Goal: Task Accomplishment & Management: Use online tool/utility

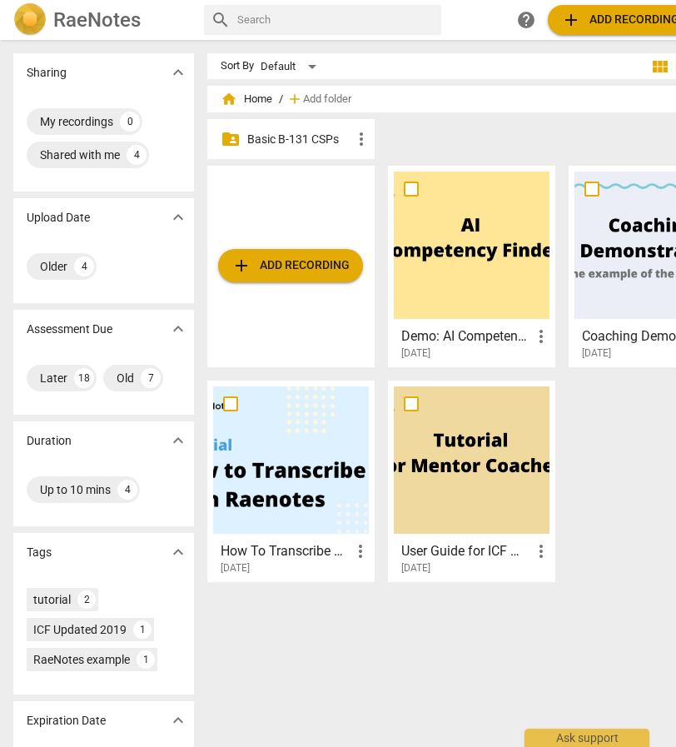
click at [273, 142] on p "Basic B-131 CSPs" at bounding box center [299, 139] width 104 height 17
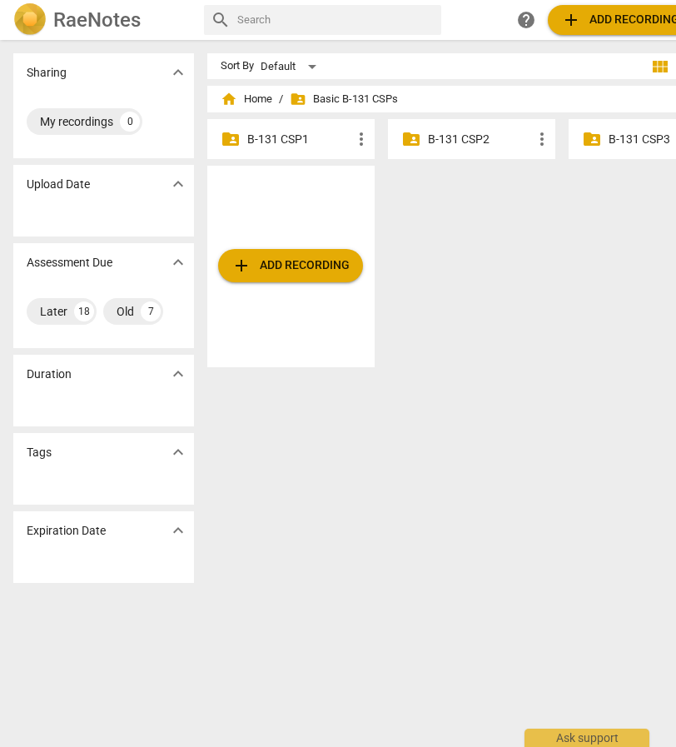
click at [446, 151] on div "folder_shared B-131 CSP2 more_vert" at bounding box center [471, 139] width 167 height 40
click at [445, 145] on p "B-131 CSP2" at bounding box center [480, 139] width 104 height 17
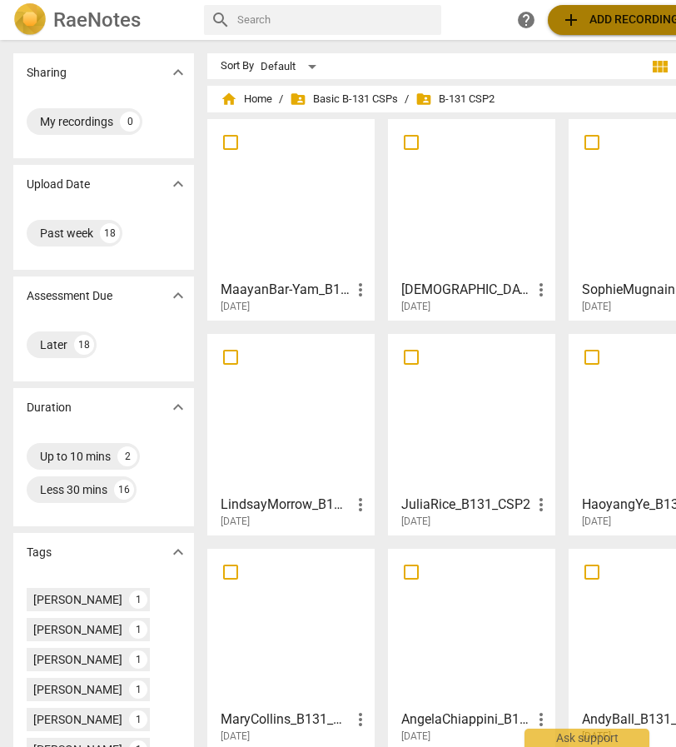
click at [602, 12] on span "add Add recording" at bounding box center [620, 20] width 118 height 20
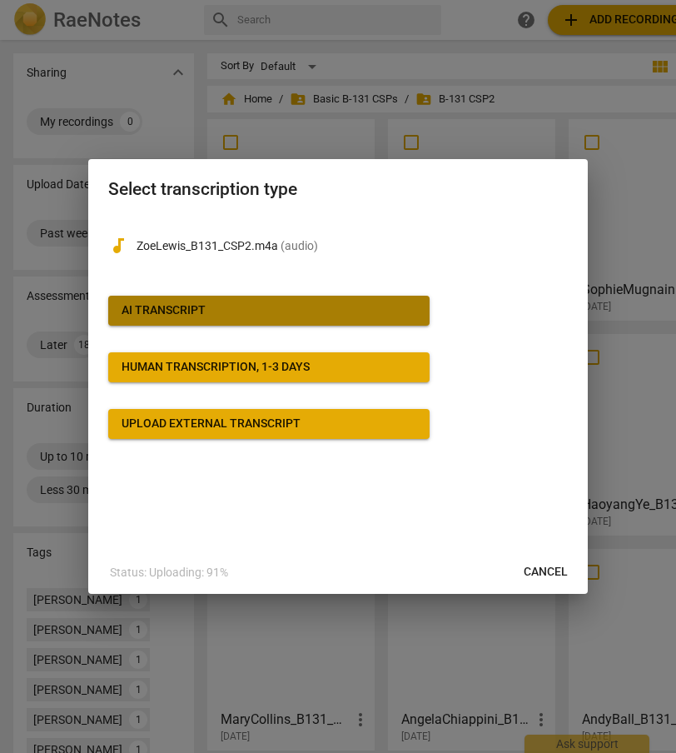
click at [157, 319] on div "AI Transcript" at bounding box center [164, 310] width 84 height 17
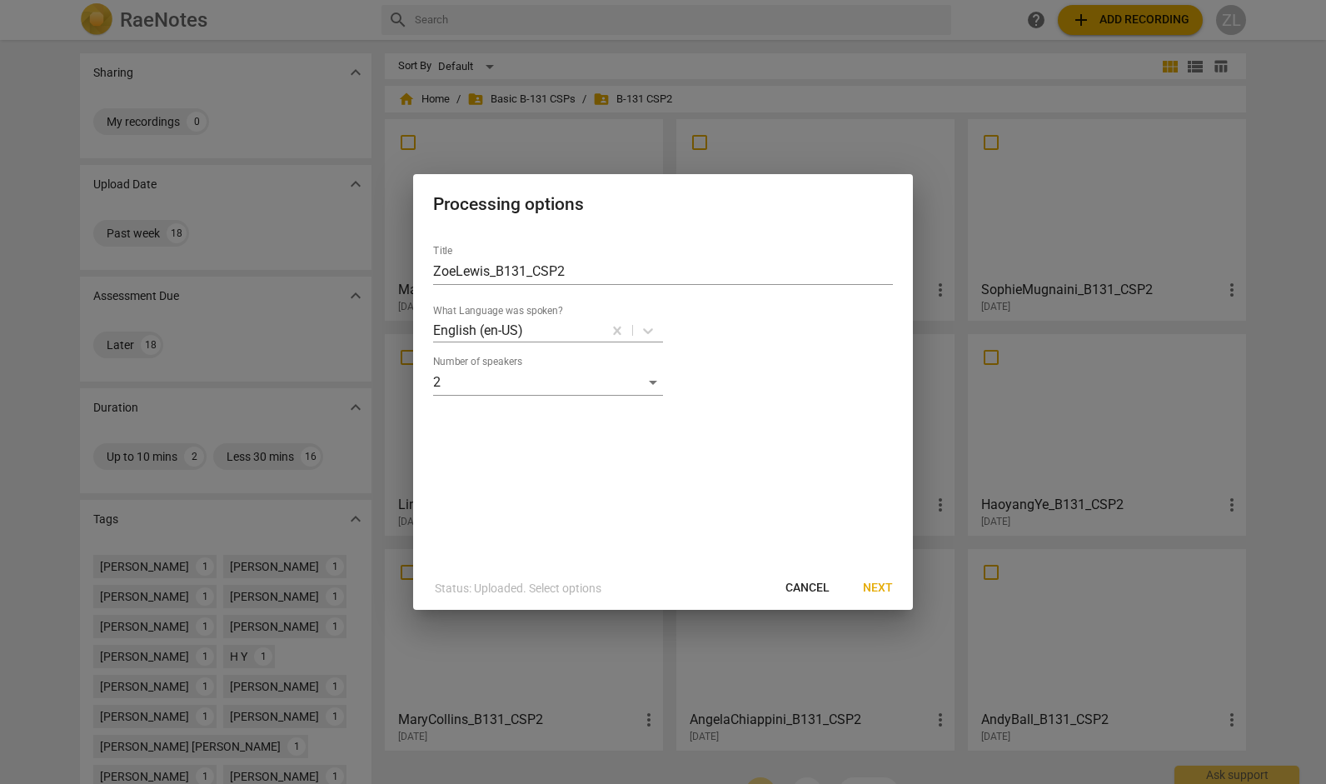
click at [676, 583] on span "Next" at bounding box center [878, 588] width 30 height 17
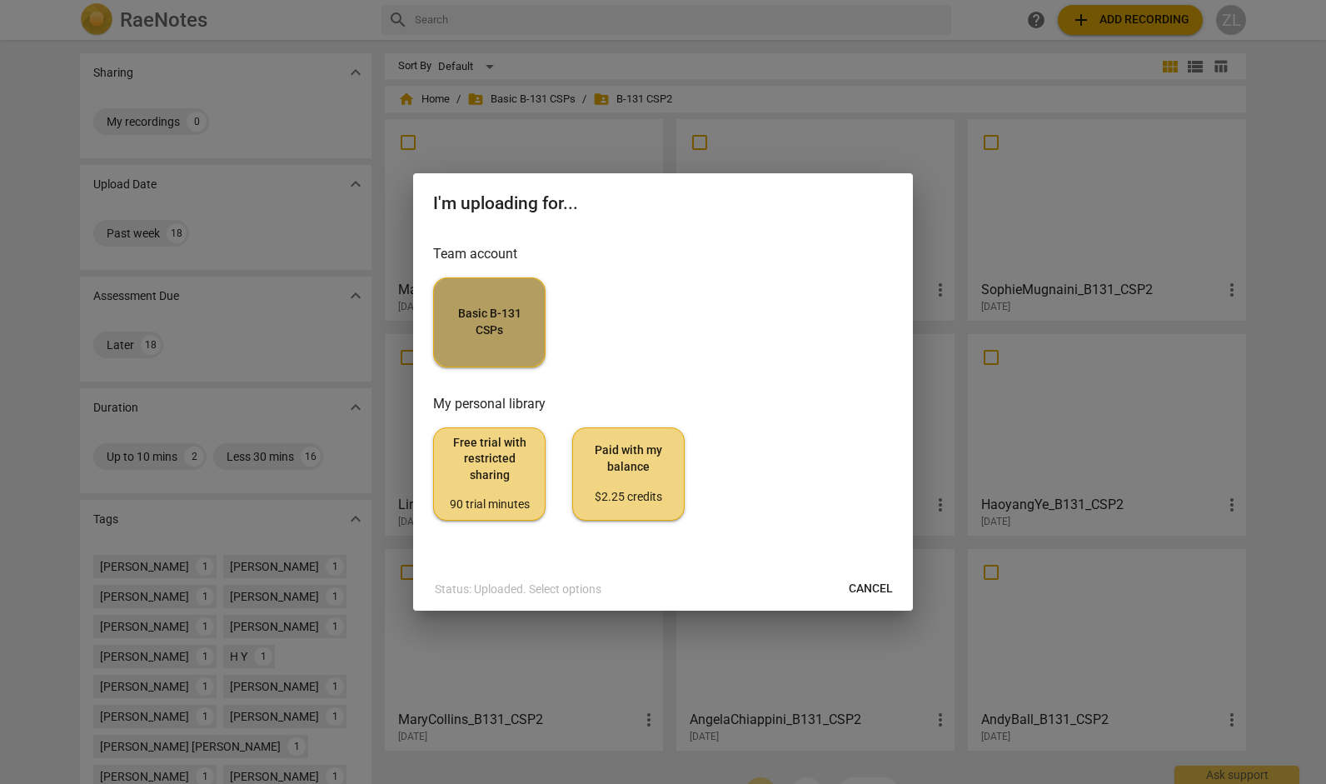
click at [528, 327] on span "Basic B-131 CSPs" at bounding box center [489, 322] width 84 height 32
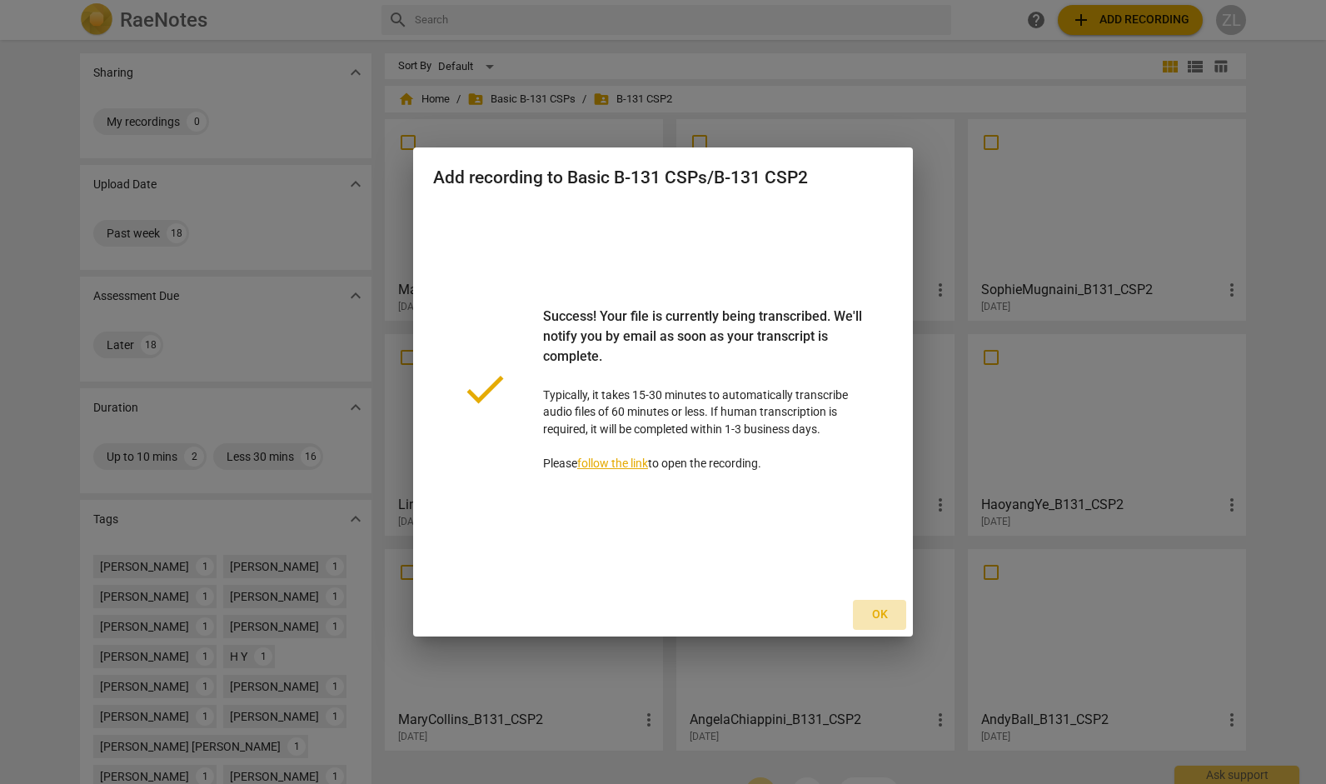
click at [676, 620] on span "Ok" at bounding box center [879, 614] width 27 height 17
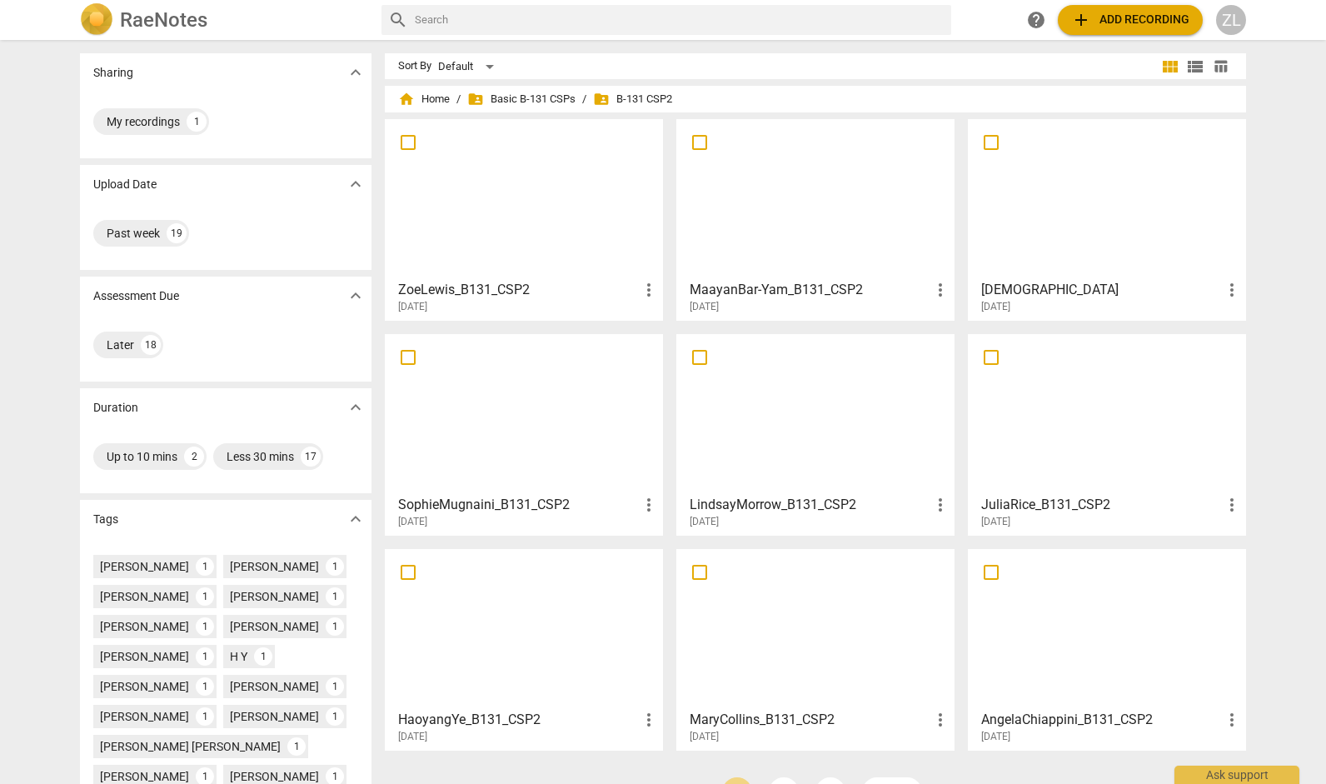
click at [611, 267] on div at bounding box center [524, 198] width 267 height 147
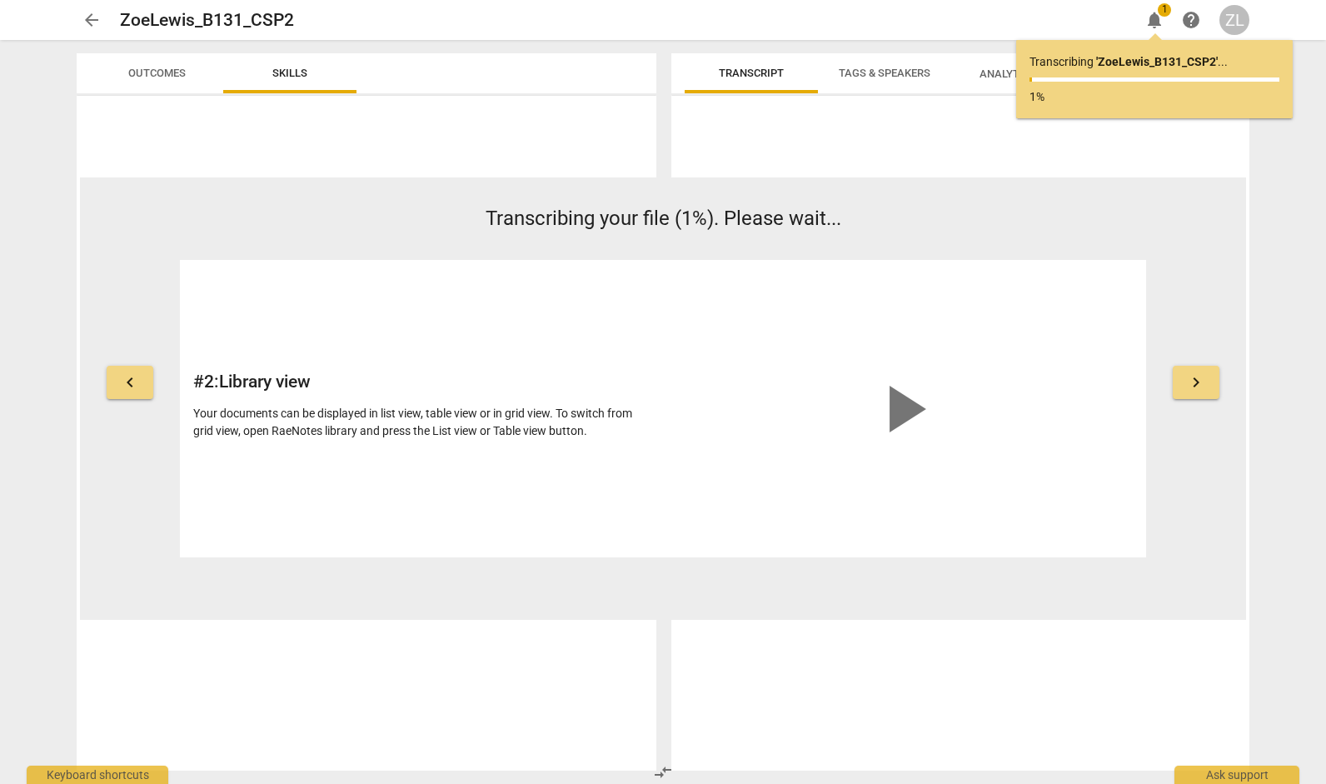
click at [676, 82] on span "Tags & Speakers" at bounding box center [885, 73] width 132 height 22
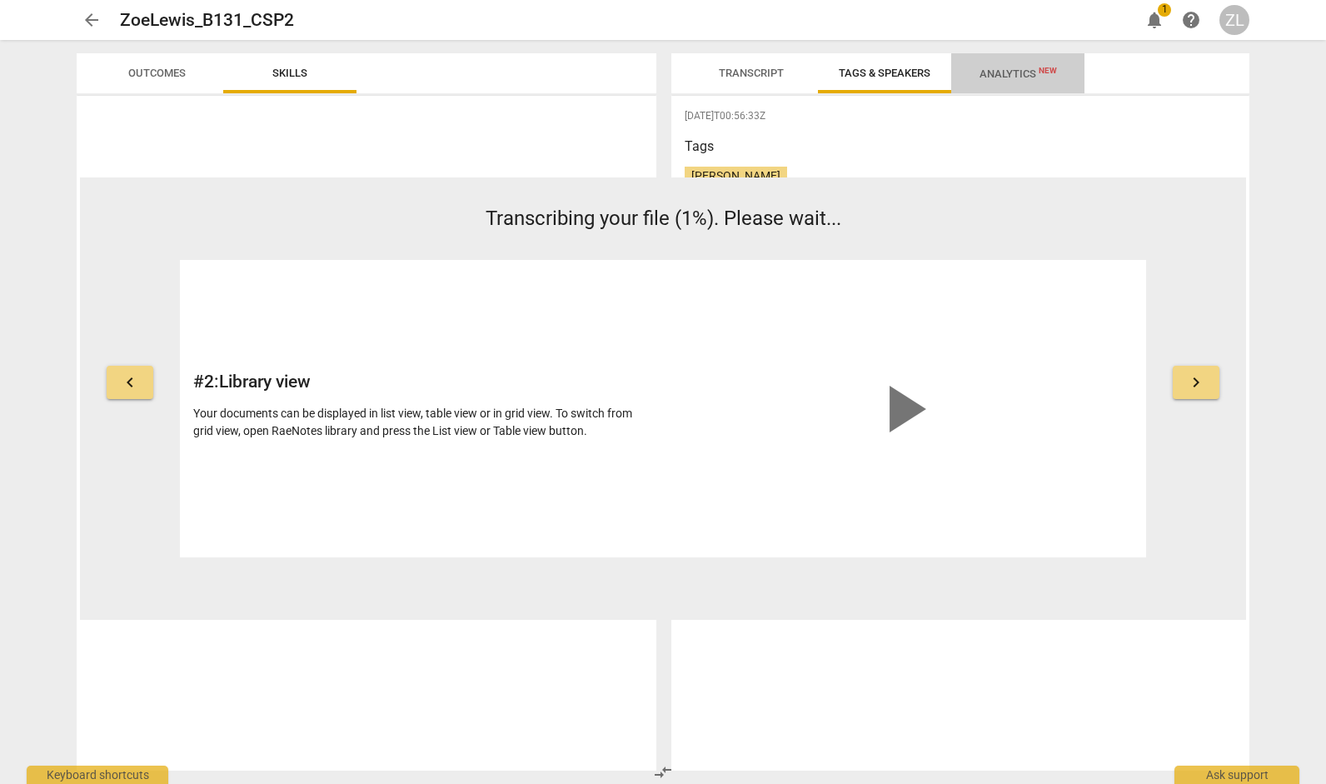
click at [676, 61] on span "Analytics New" at bounding box center [1018, 73] width 117 height 25
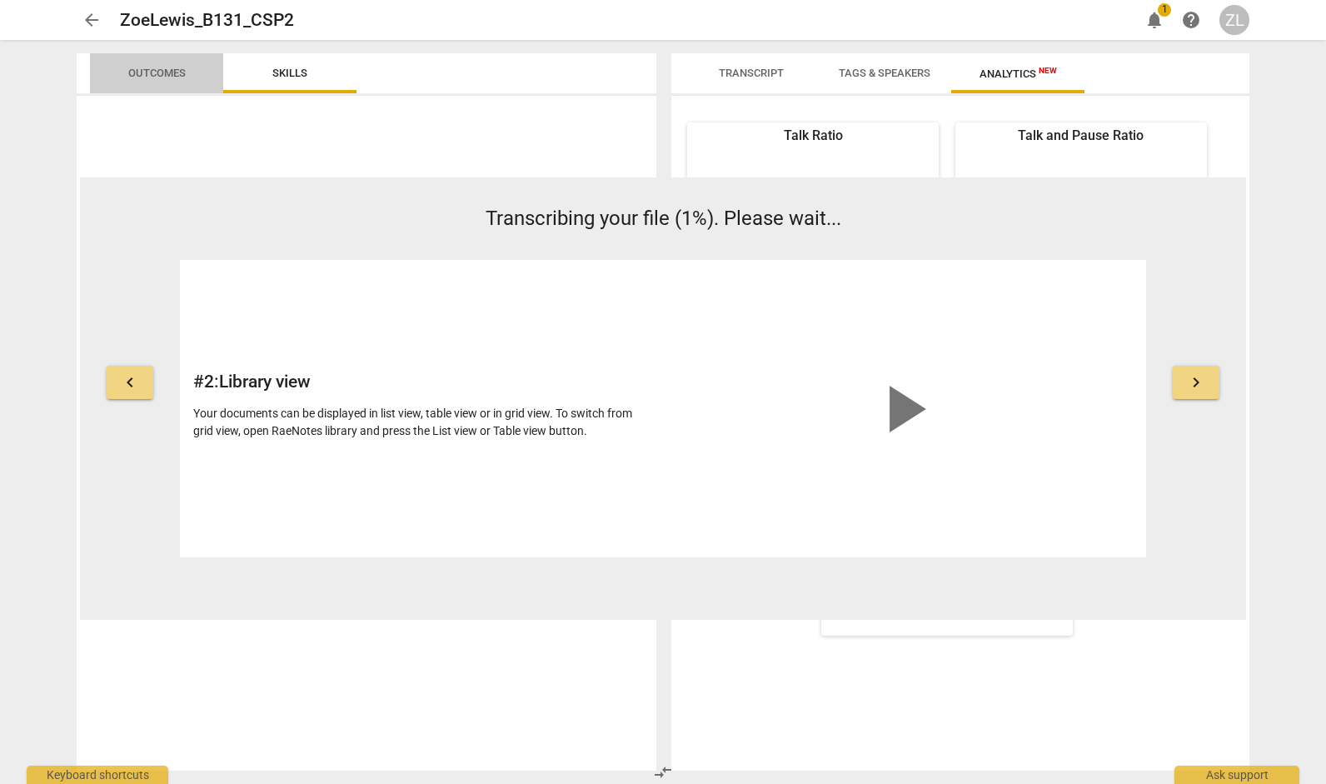
click at [165, 67] on span "Outcomes" at bounding box center [156, 73] width 57 height 12
click at [270, 68] on span "Skills" at bounding box center [289, 73] width 75 height 22
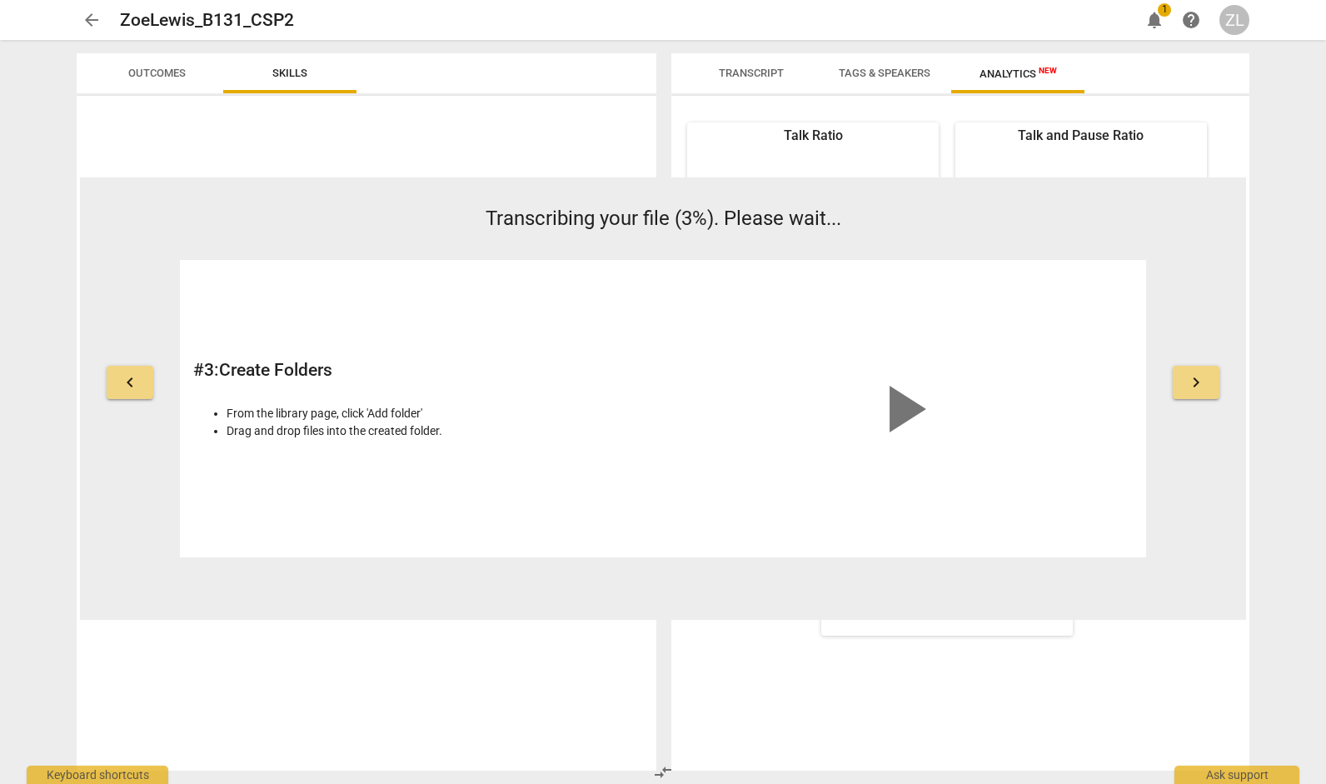
click at [676, 411] on span "play_arrow" at bounding box center [903, 409] width 80 height 80
click at [676, 377] on button "keyboard_arrow_right" at bounding box center [1196, 382] width 47 height 33
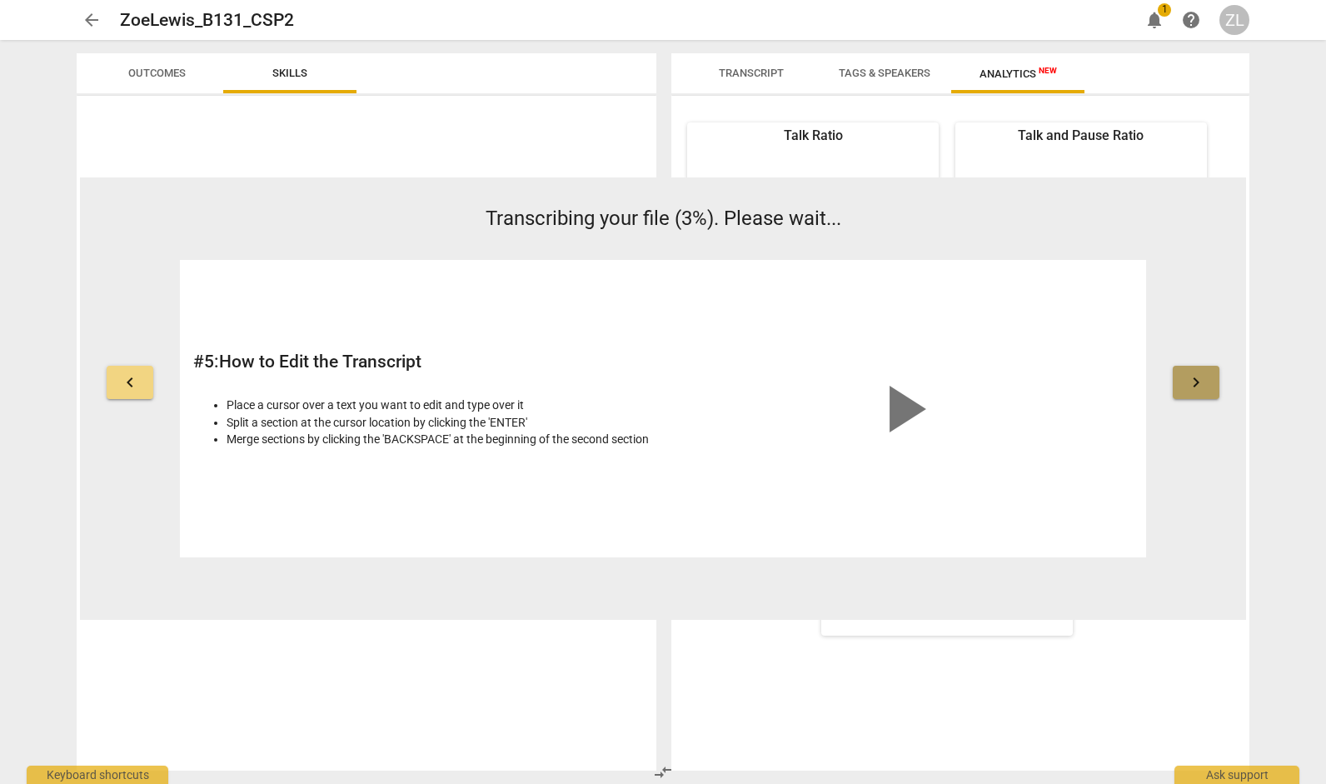
click at [676, 377] on button "keyboard_arrow_right" at bounding box center [1196, 382] width 47 height 33
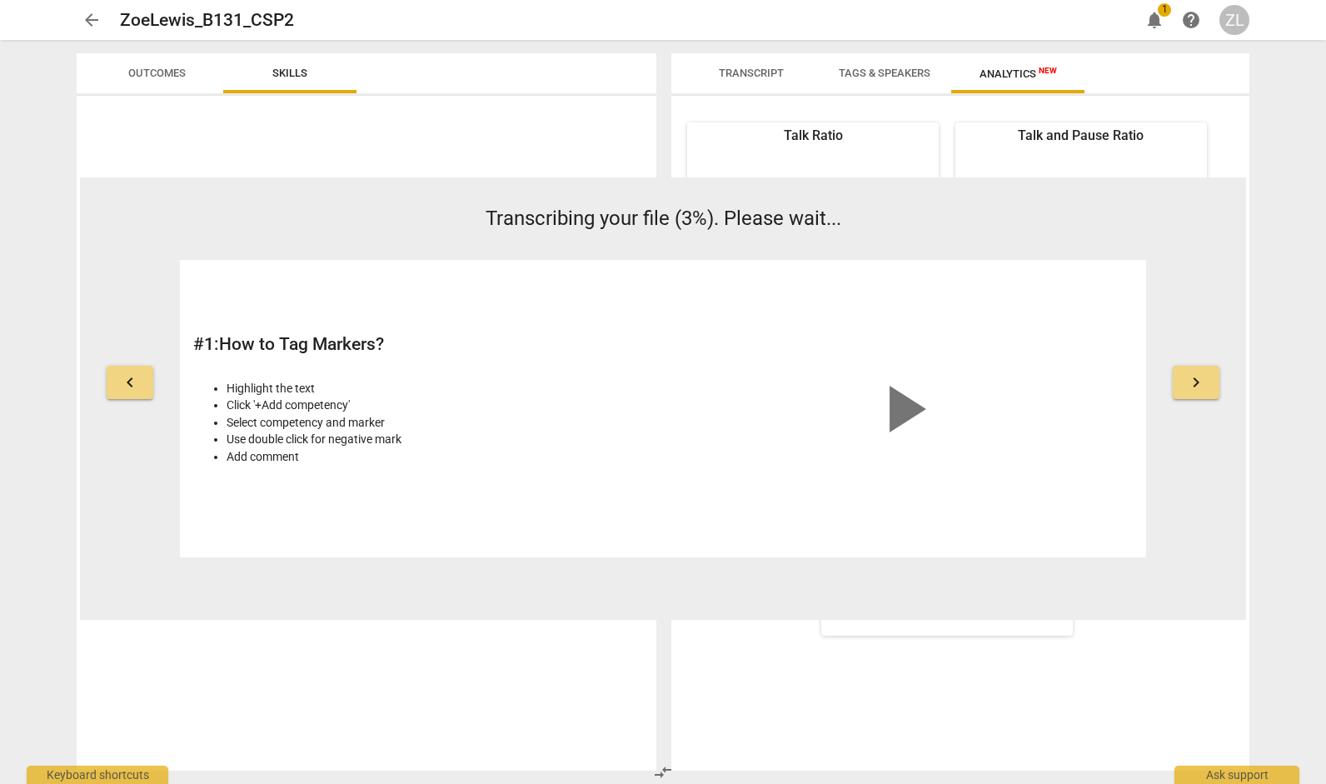
click at [676, 377] on button "keyboard_arrow_right" at bounding box center [1196, 382] width 47 height 33
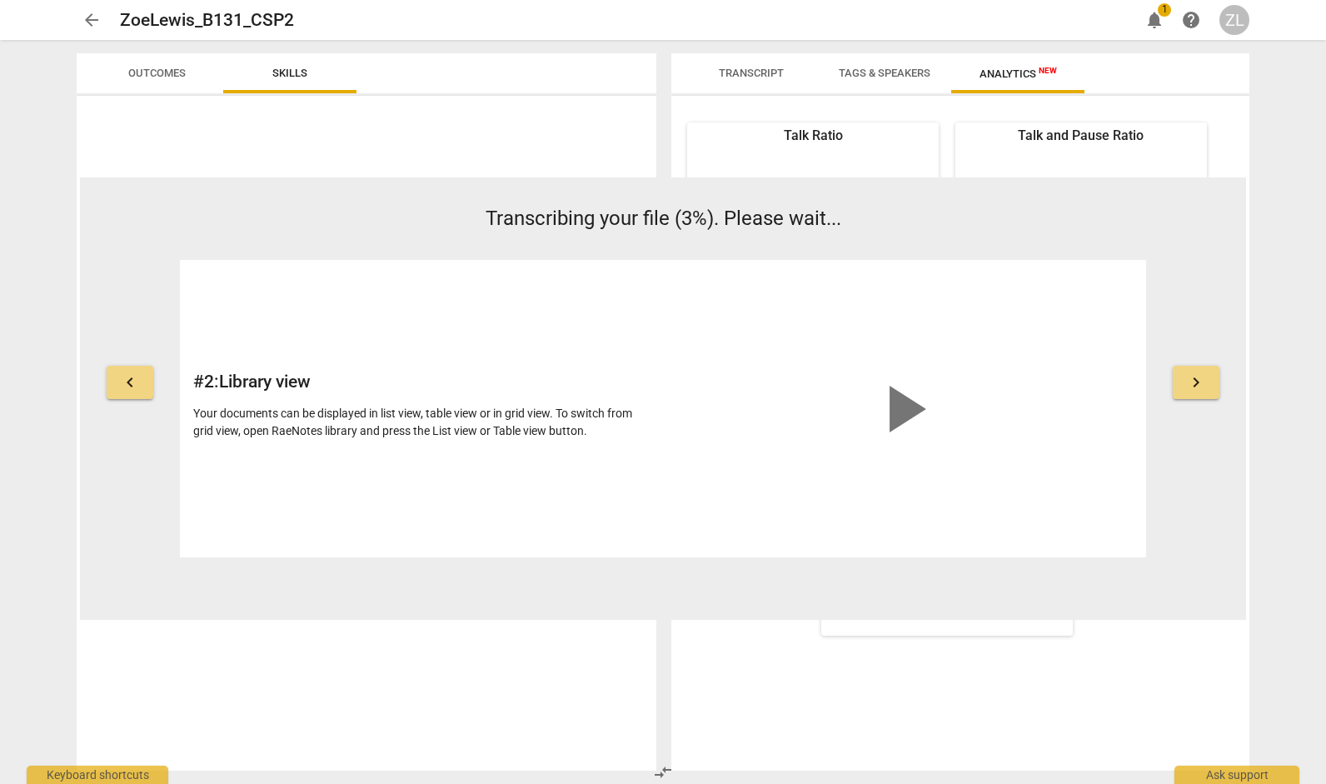
click at [676, 377] on button "keyboard_arrow_right" at bounding box center [1196, 382] width 47 height 33
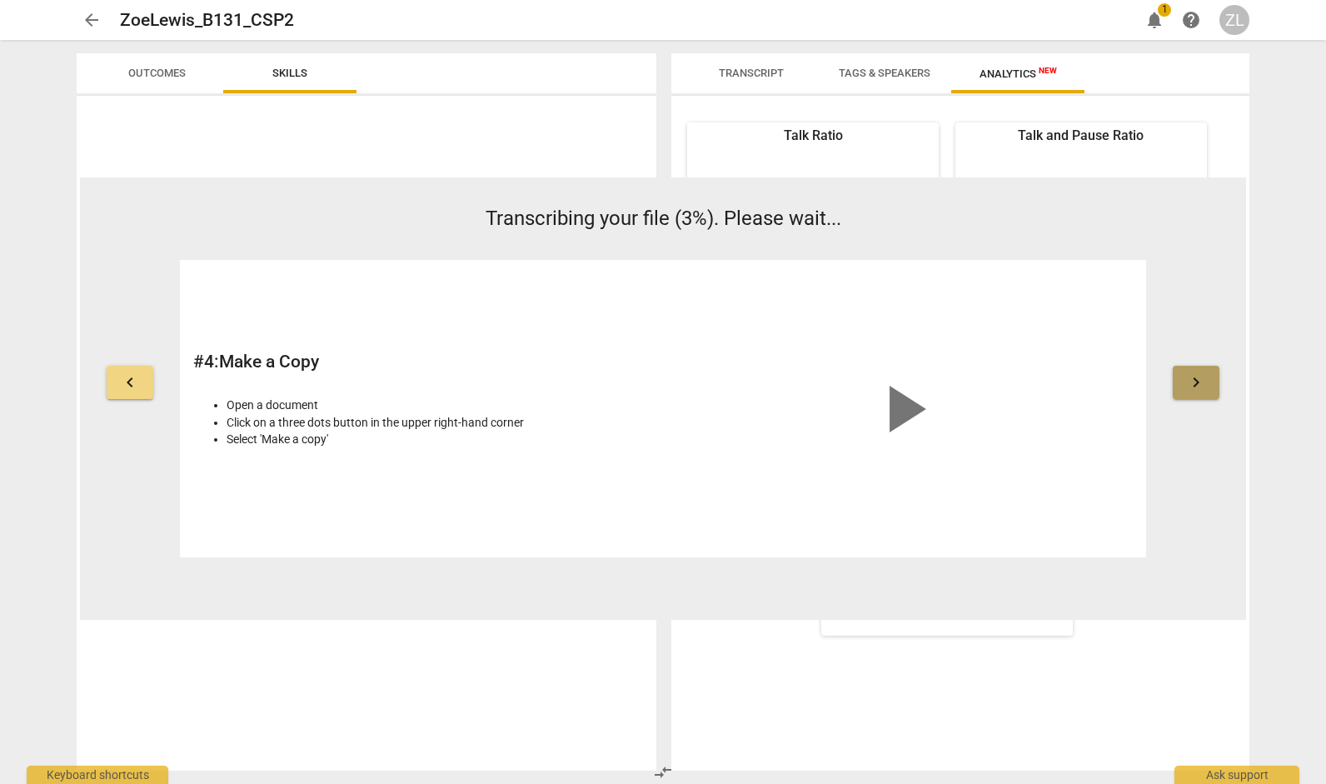
click at [676, 377] on button "keyboard_arrow_right" at bounding box center [1196, 382] width 47 height 33
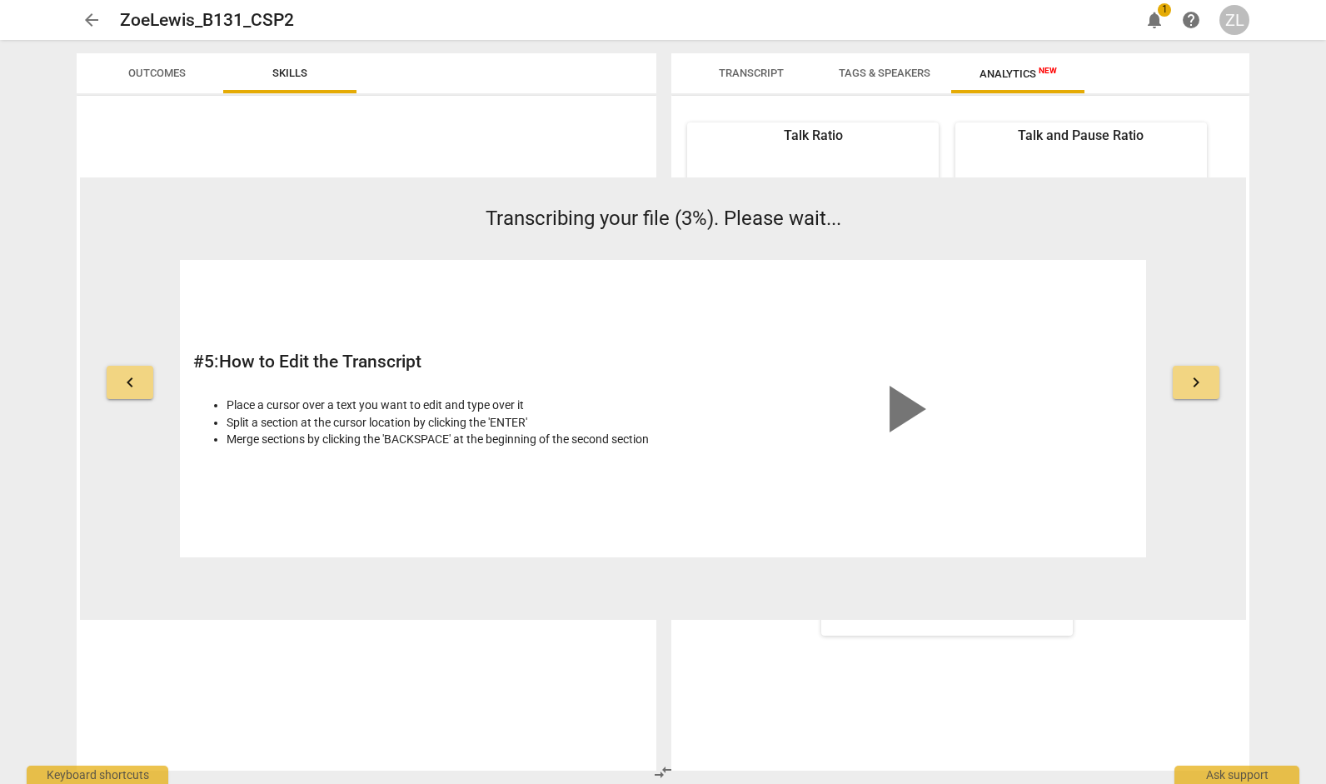
click at [676, 377] on button "keyboard_arrow_right" at bounding box center [1196, 382] width 47 height 33
click at [676, 275] on div "arrow_back ZoeLewis_B131_CSP2 edit notifications 1 help ZL keyboard_arrow_left …" at bounding box center [663, 392] width 1326 height 784
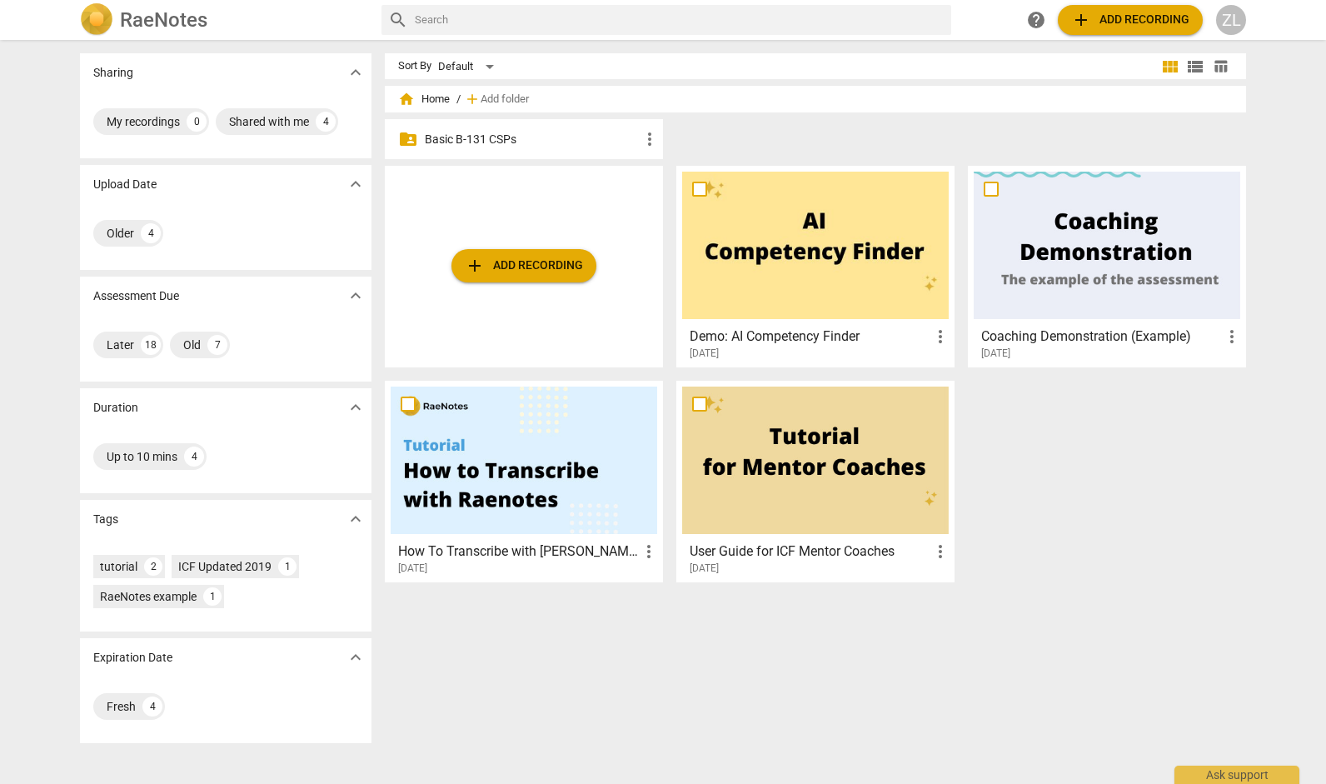
click at [555, 136] on p "Basic B-131 CSPs" at bounding box center [532, 139] width 215 height 17
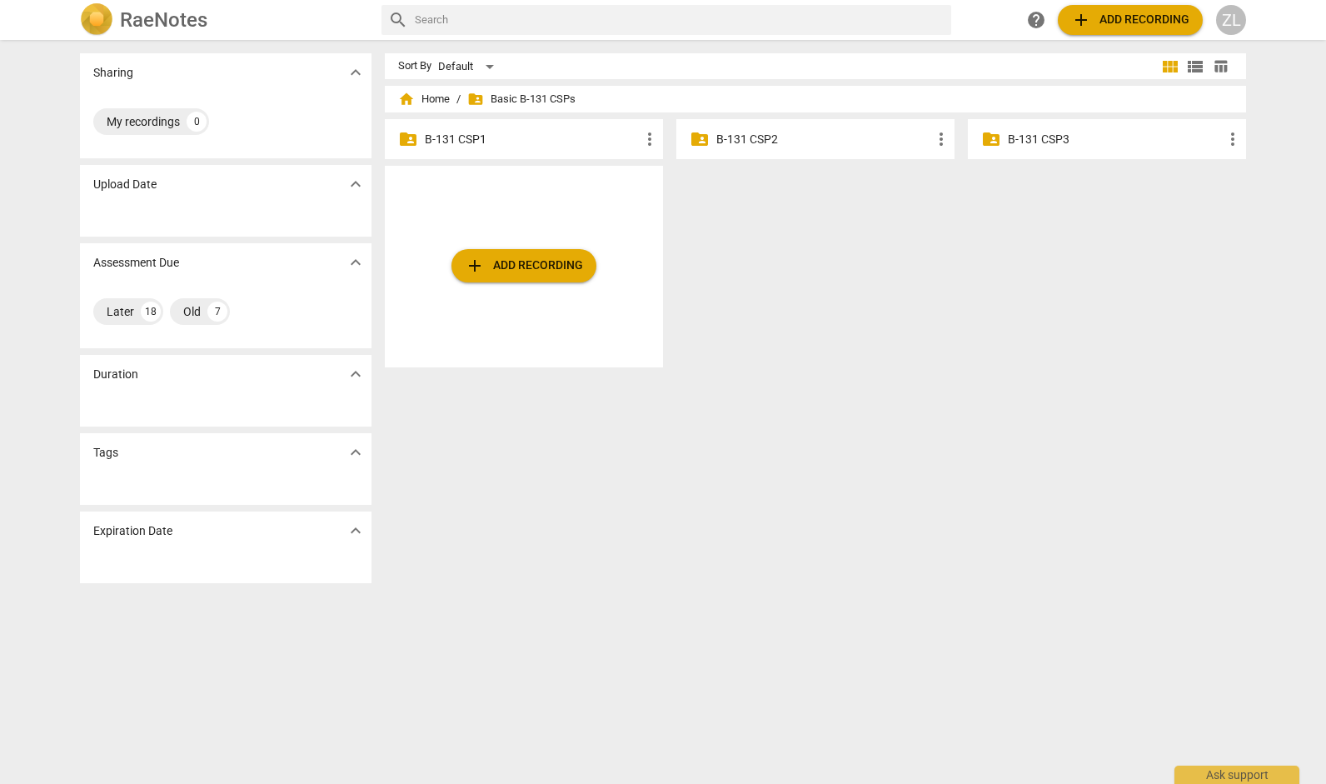
click at [768, 132] on p "B-131 CSP2" at bounding box center [823, 139] width 215 height 17
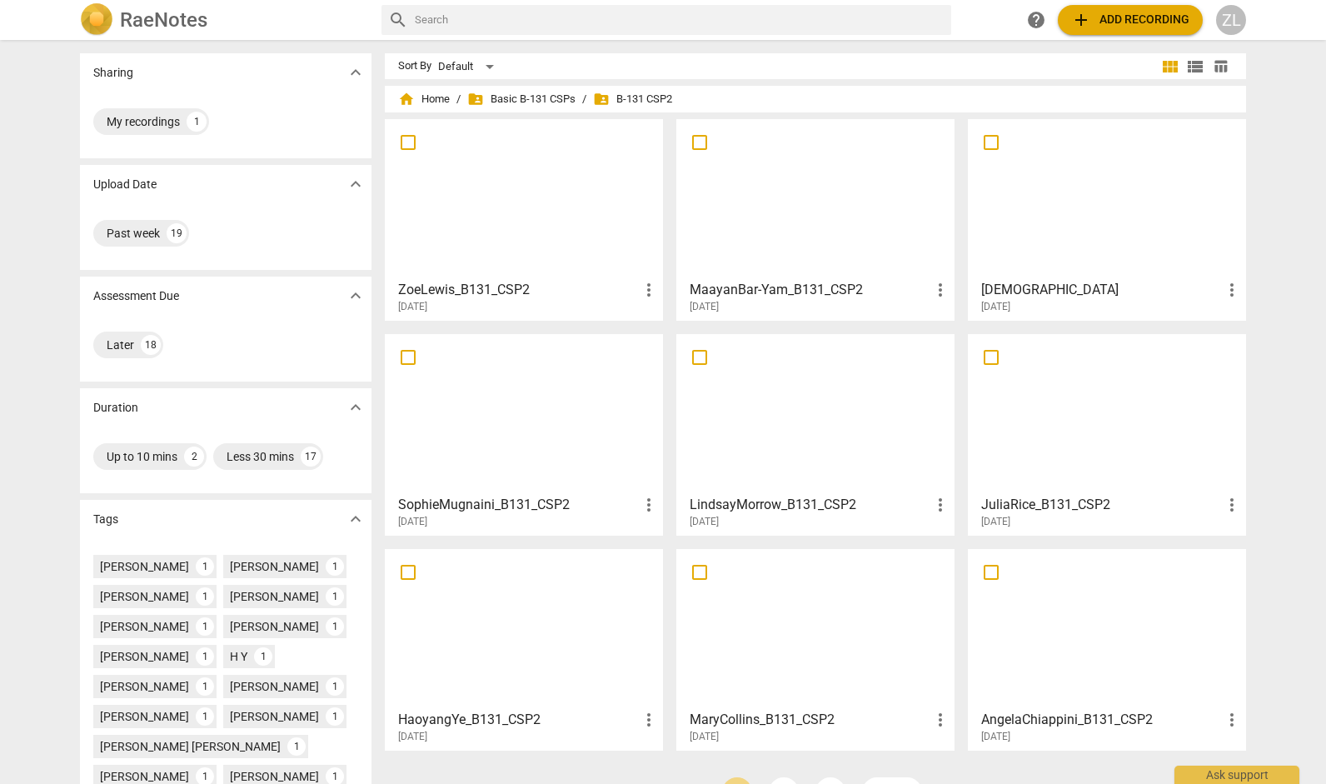
click at [640, 238] on div at bounding box center [524, 198] width 267 height 147
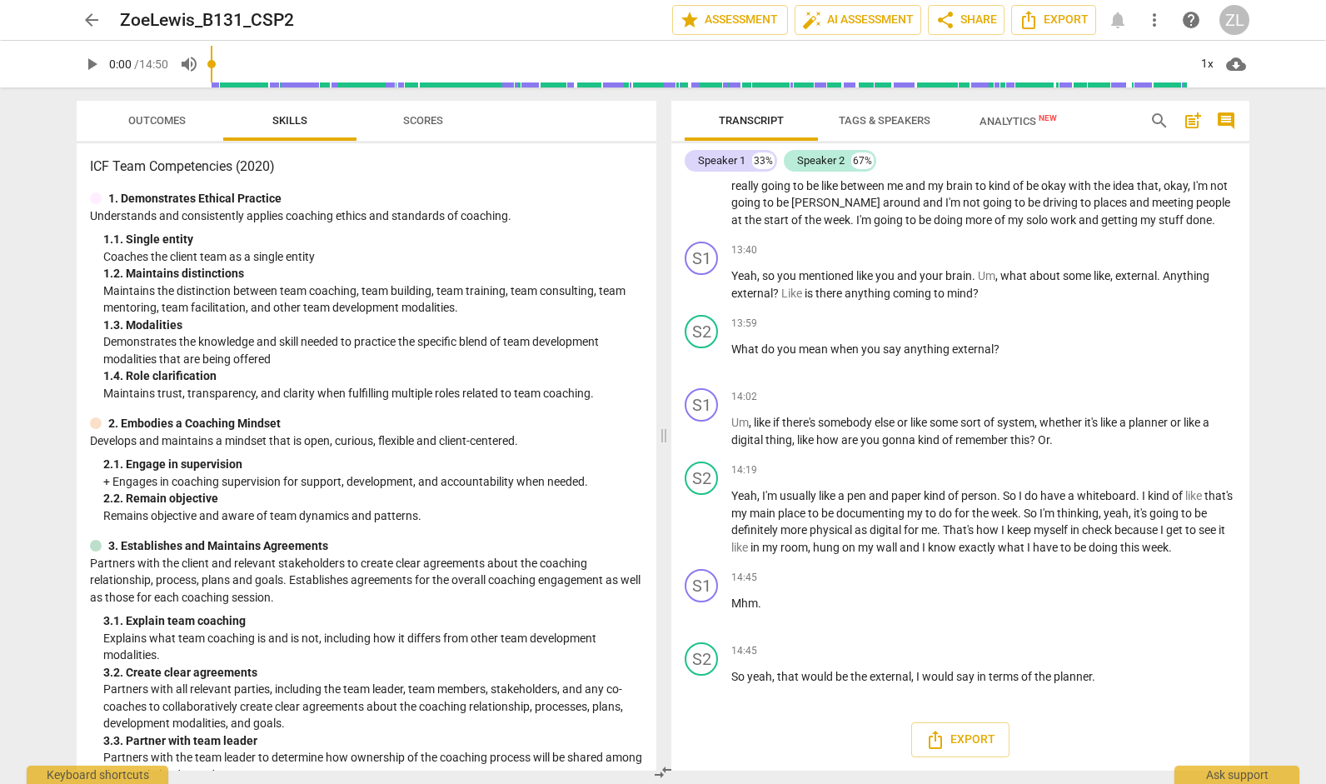
scroll to position [5494, 0]
click at [886, 120] on span "Tags & Speakers" at bounding box center [885, 120] width 92 height 12
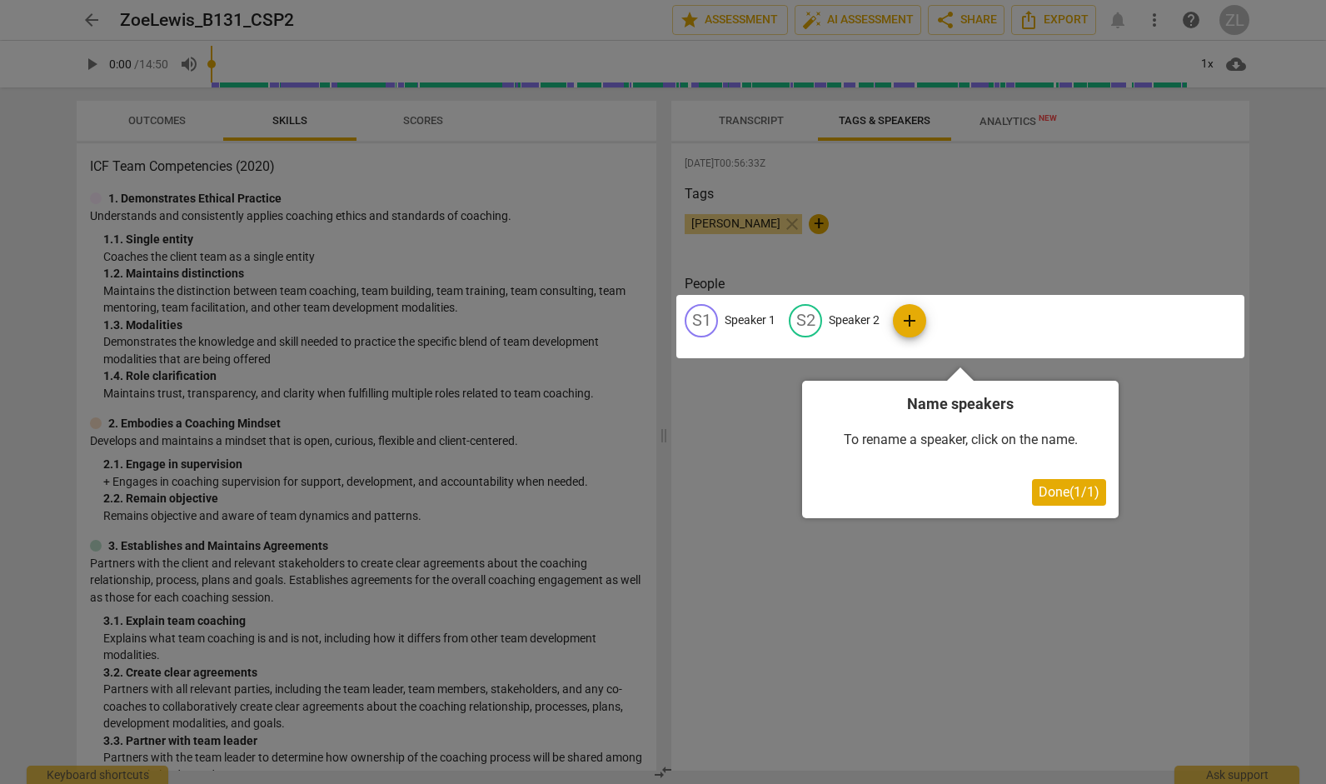
click at [953, 201] on div at bounding box center [663, 392] width 1326 height 784
click at [1094, 501] on button "Done ( 1 / 1 )" at bounding box center [1069, 492] width 74 height 27
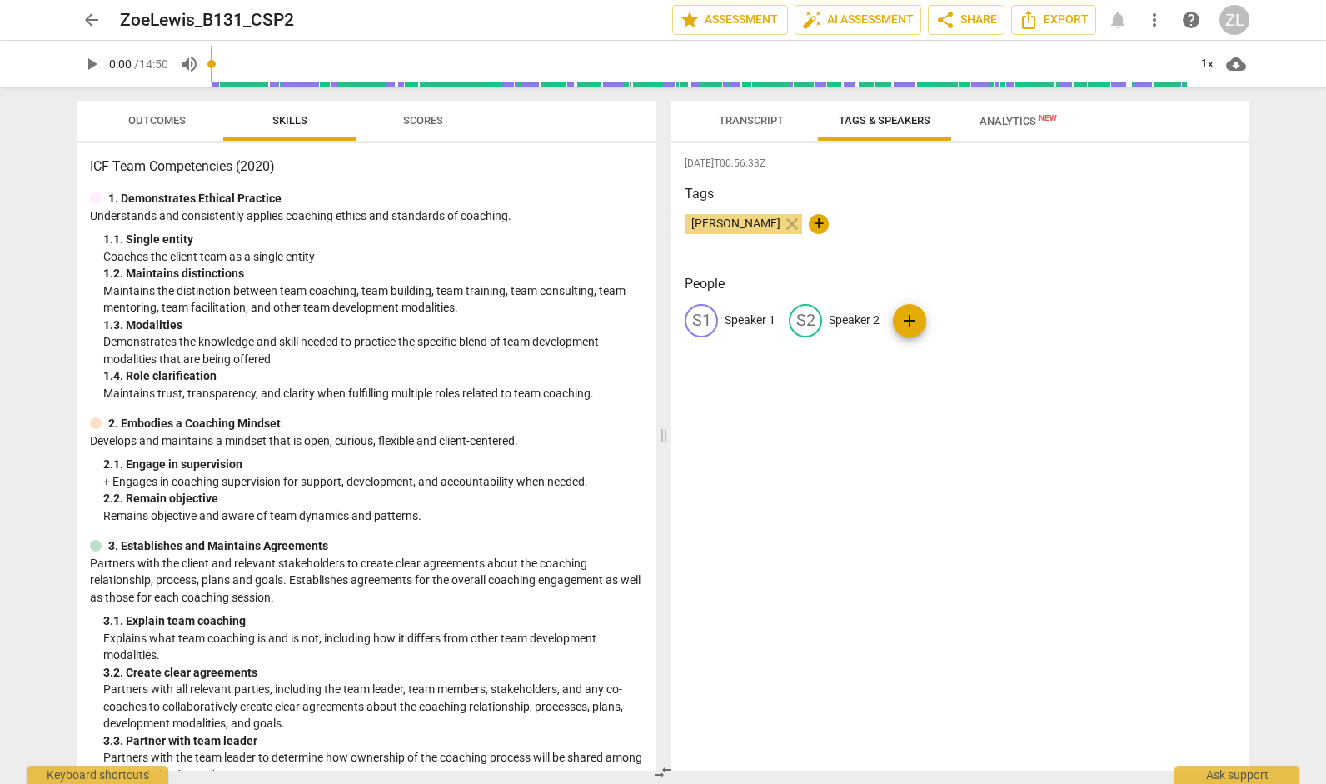
click at [775, 121] on span "Transcript" at bounding box center [751, 120] width 65 height 12
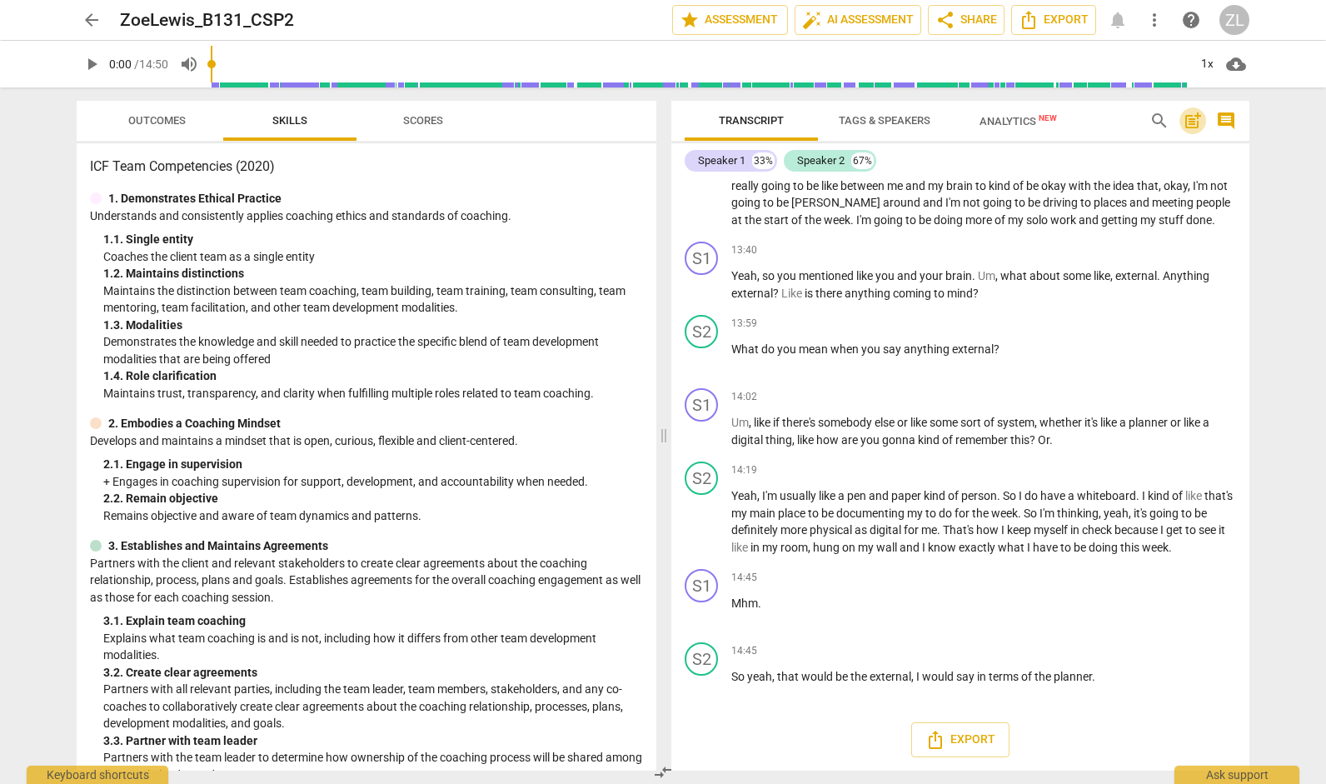
click at [1196, 122] on span "post_add" at bounding box center [1193, 121] width 20 height 20
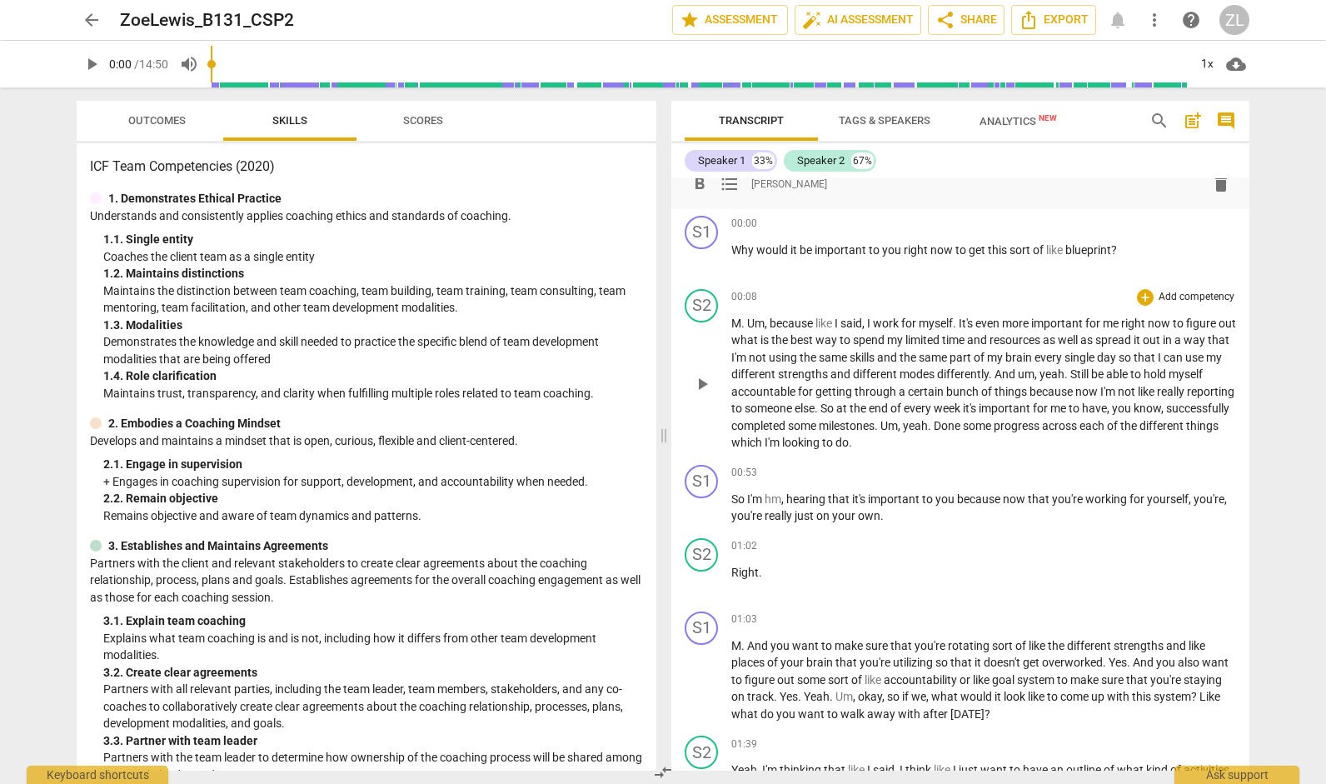
scroll to position [0, 0]
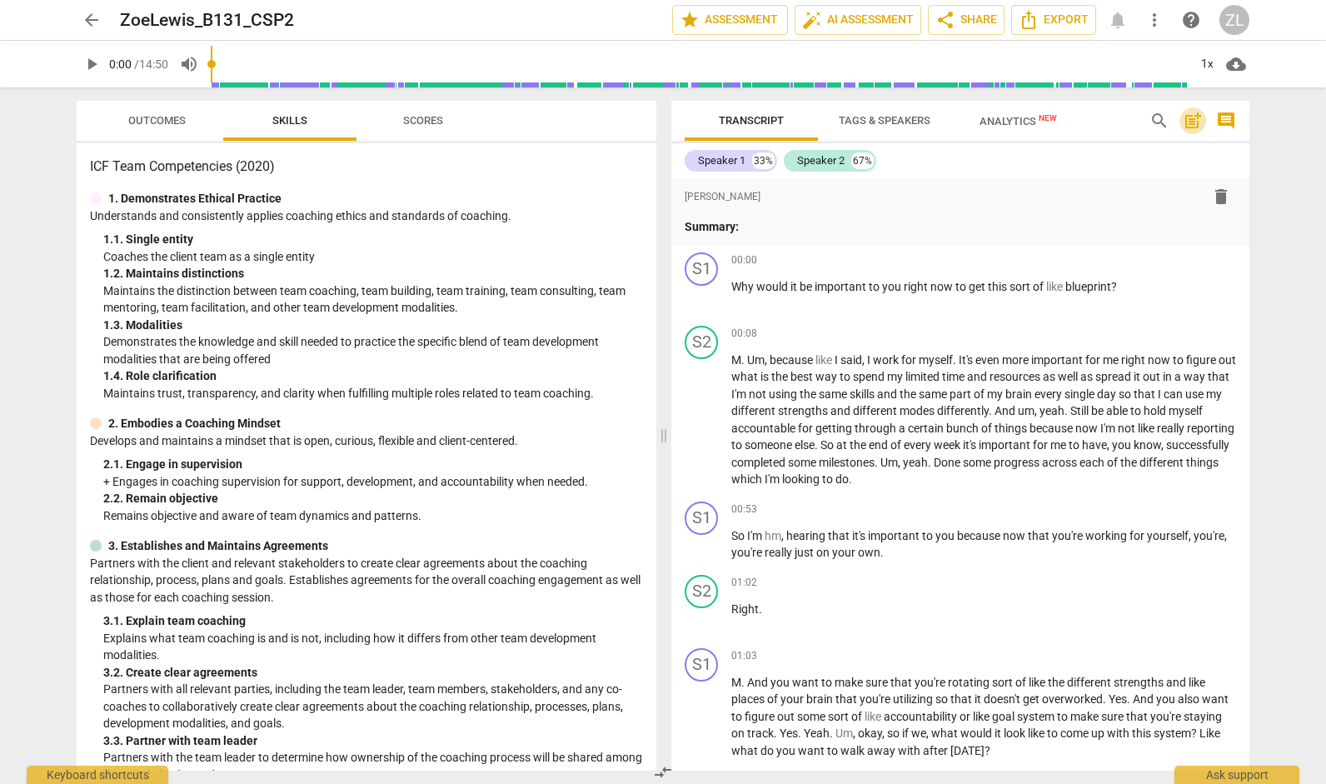
click at [1193, 127] on span "post_add" at bounding box center [1193, 121] width 20 height 20
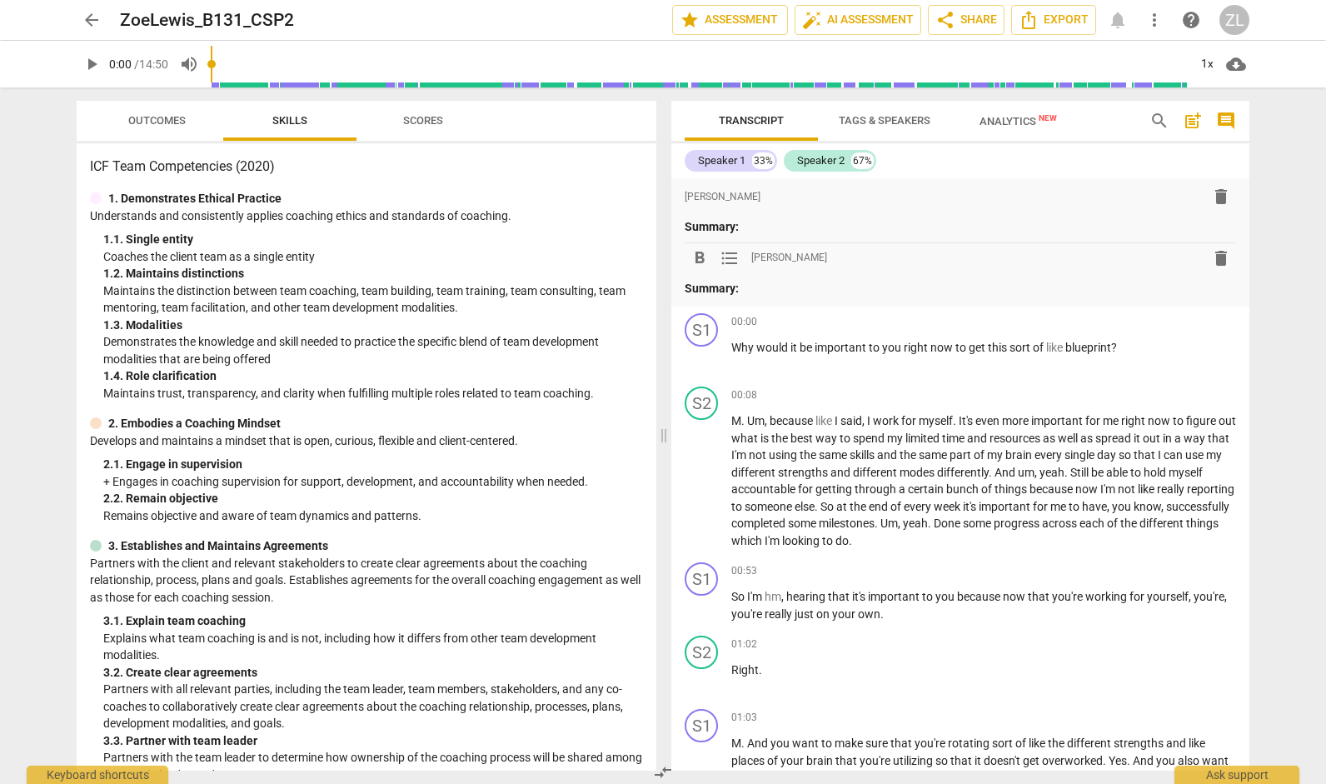
click at [1217, 255] on span "delete" at bounding box center [1221, 258] width 20 height 20
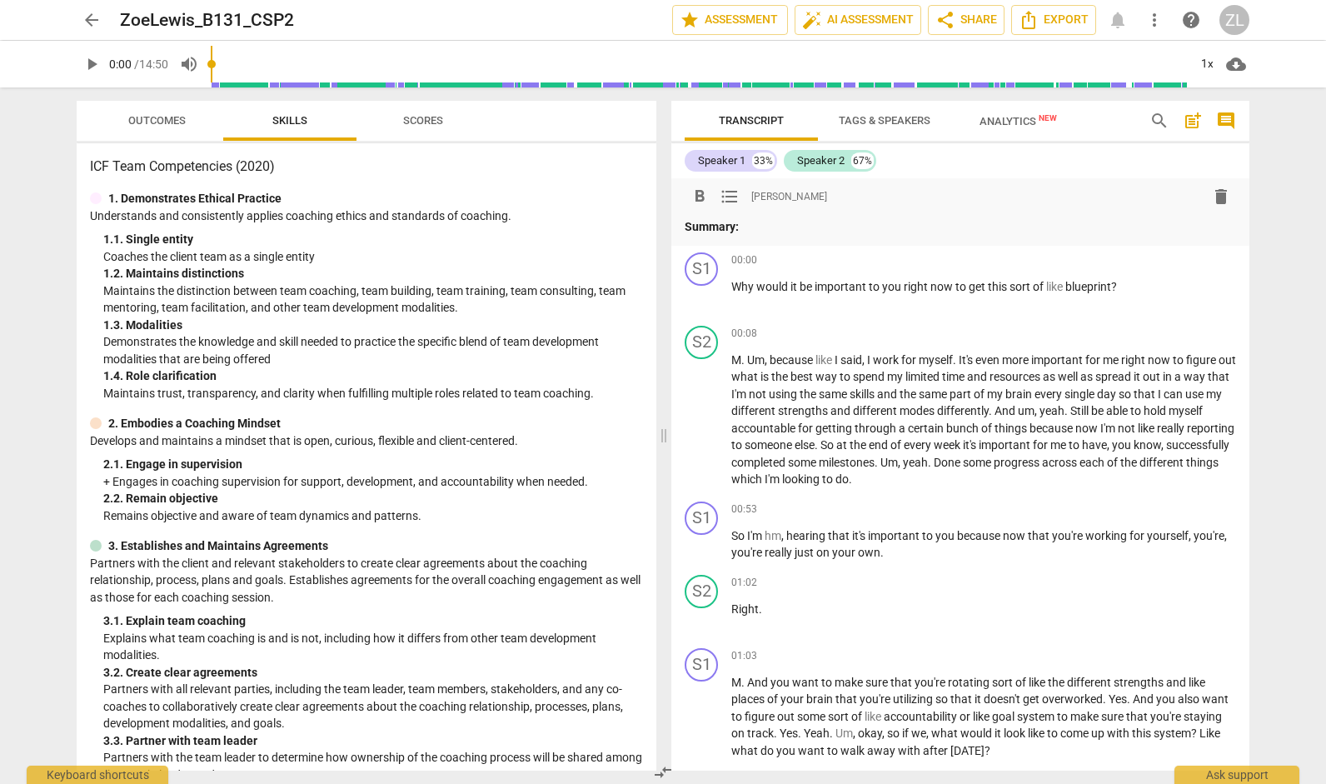
click at [772, 220] on p "Summary:" at bounding box center [960, 226] width 551 height 17
click at [1283, 224] on div "arrow_back ZoeLewis_B131_CSP2 Saved edit star Assessment auto_fix_high AI Asses…" at bounding box center [663, 392] width 1326 height 784
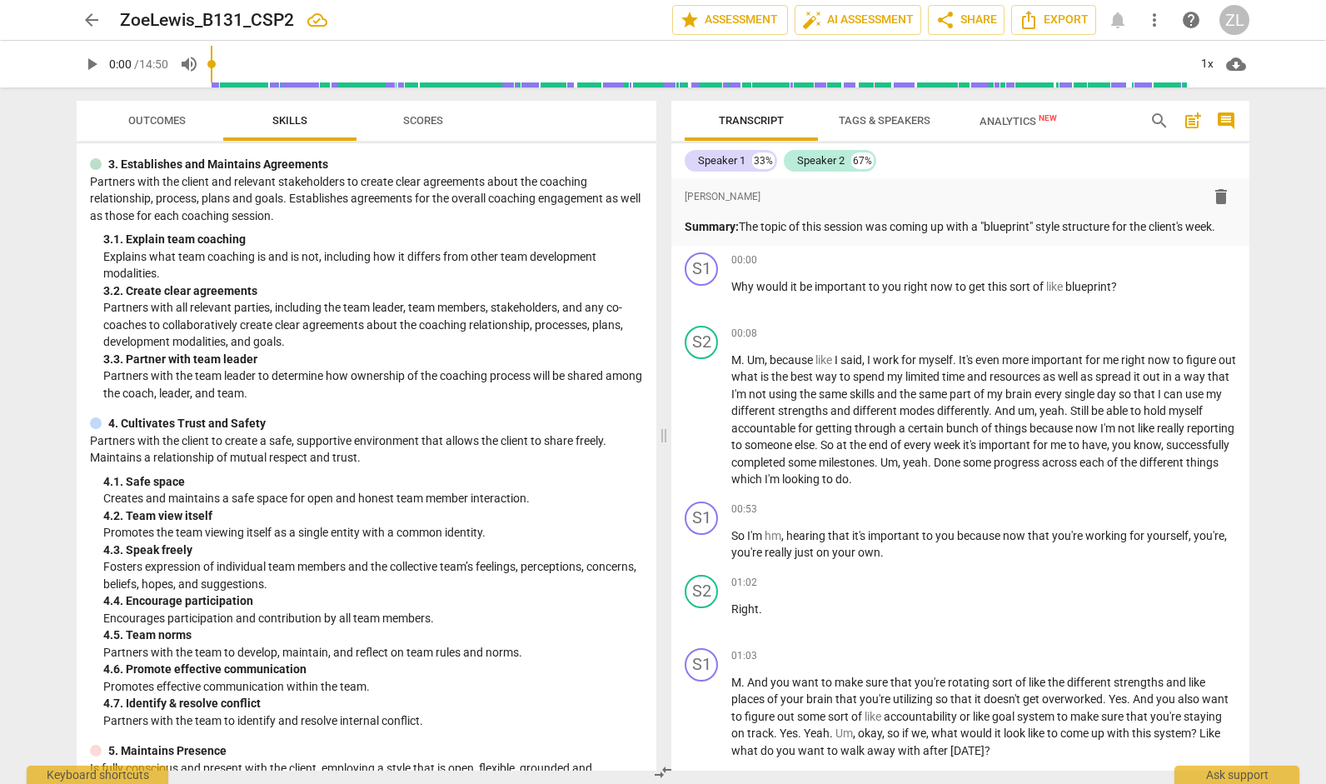
scroll to position [381, 0]
click at [175, 127] on span "Outcomes" at bounding box center [156, 120] width 57 height 12
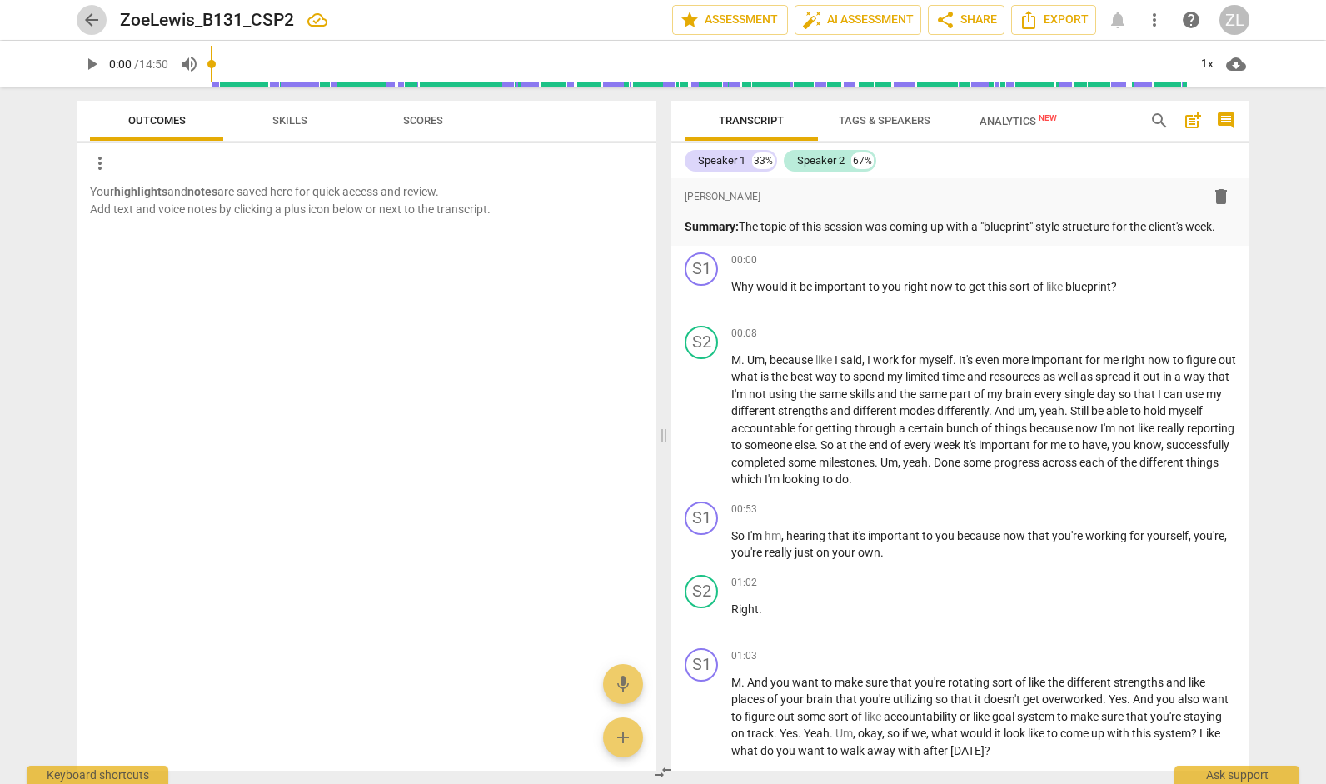
click at [87, 21] on span "arrow_back" at bounding box center [92, 20] width 20 height 20
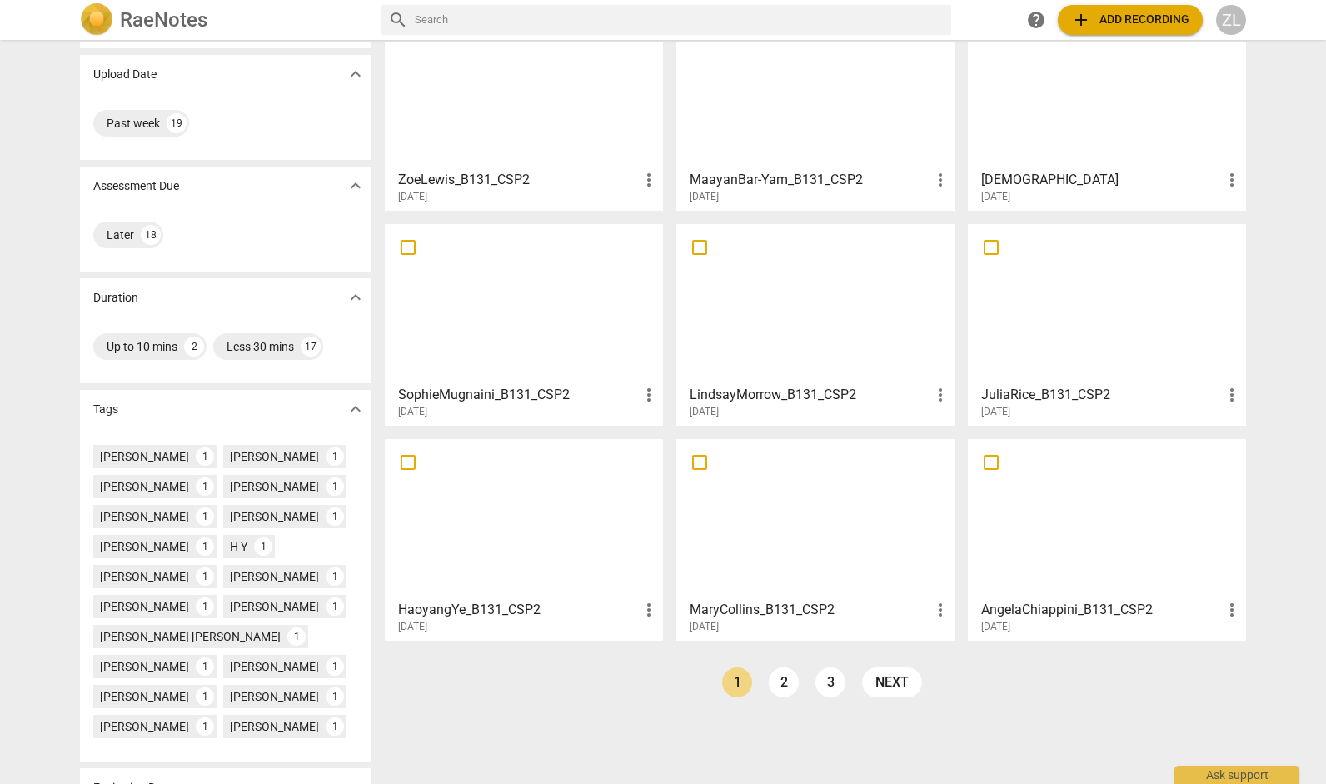
scroll to position [111, 0]
click at [732, 306] on div at bounding box center [815, 302] width 267 height 147
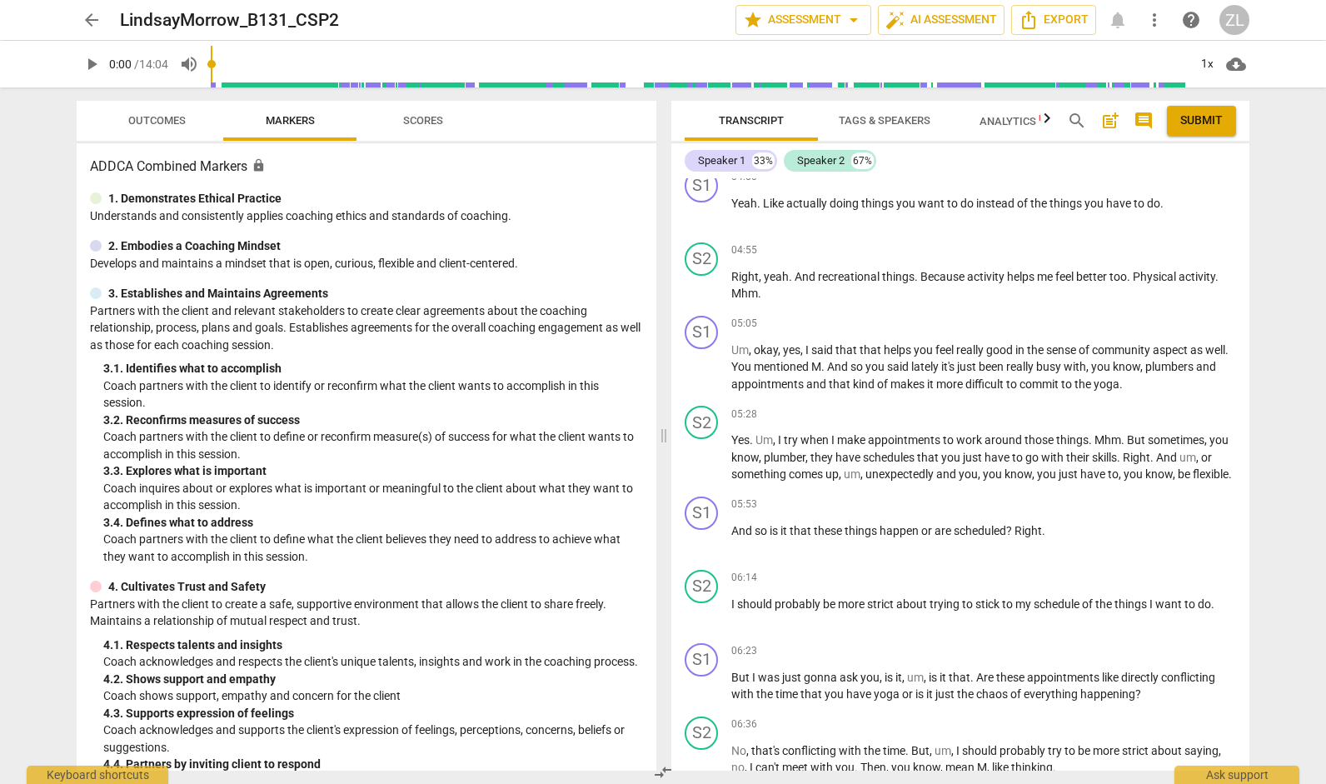
scroll to position [2137, 0]
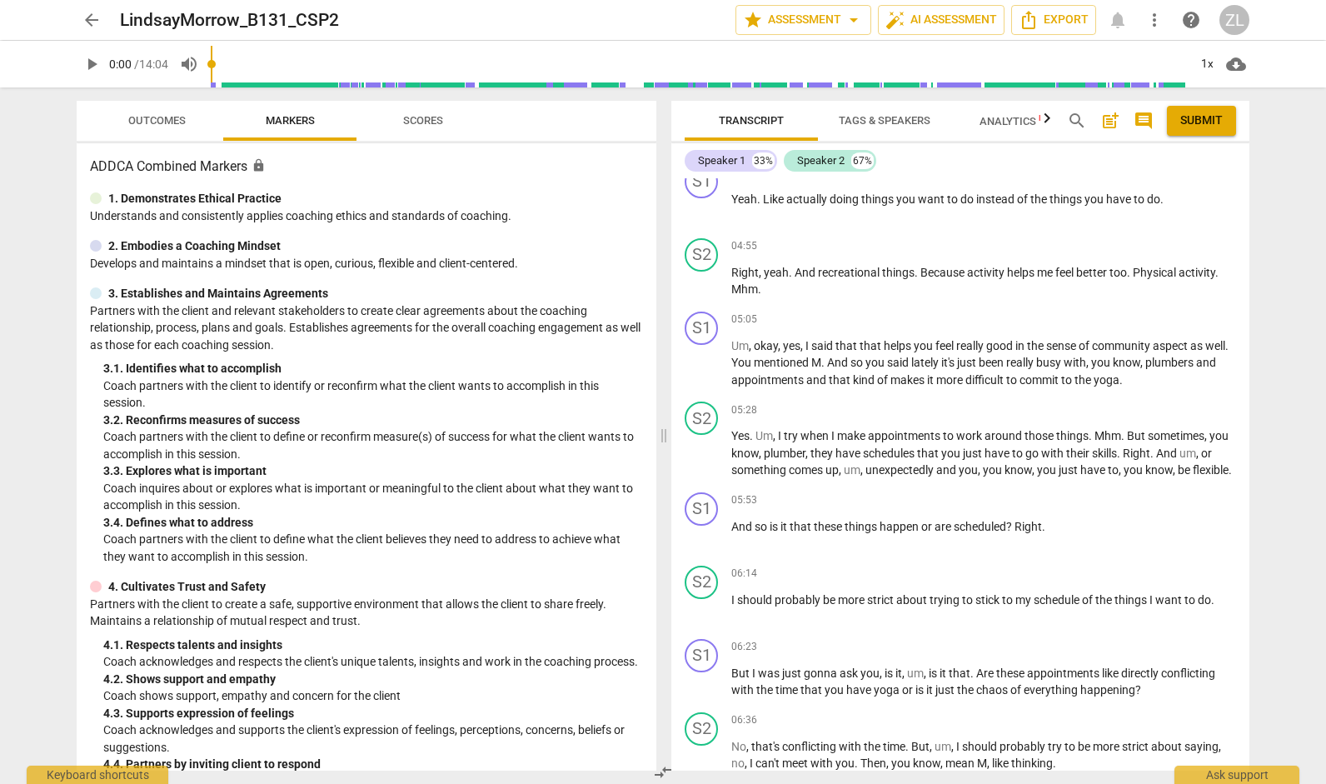
click at [92, 13] on span "arrow_back" at bounding box center [92, 20] width 20 height 20
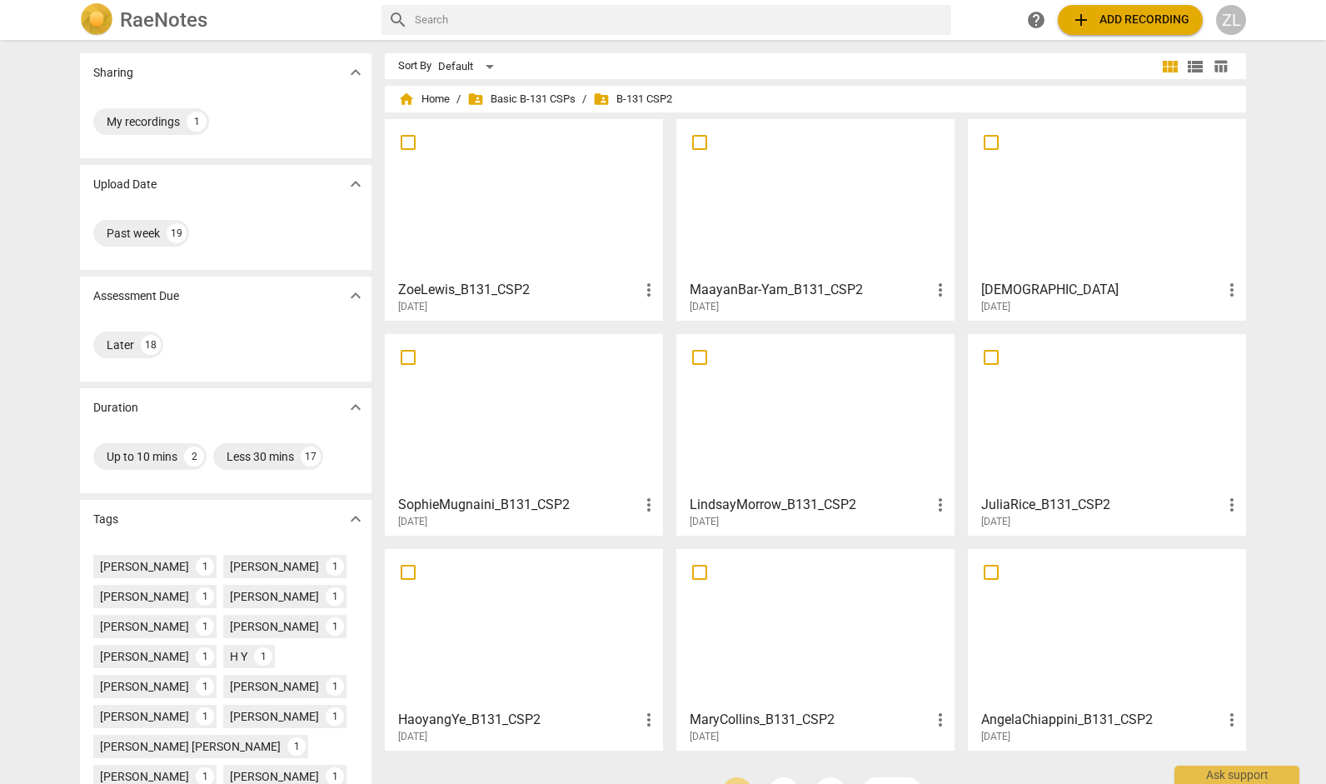
click at [558, 265] on div at bounding box center [524, 198] width 267 height 147
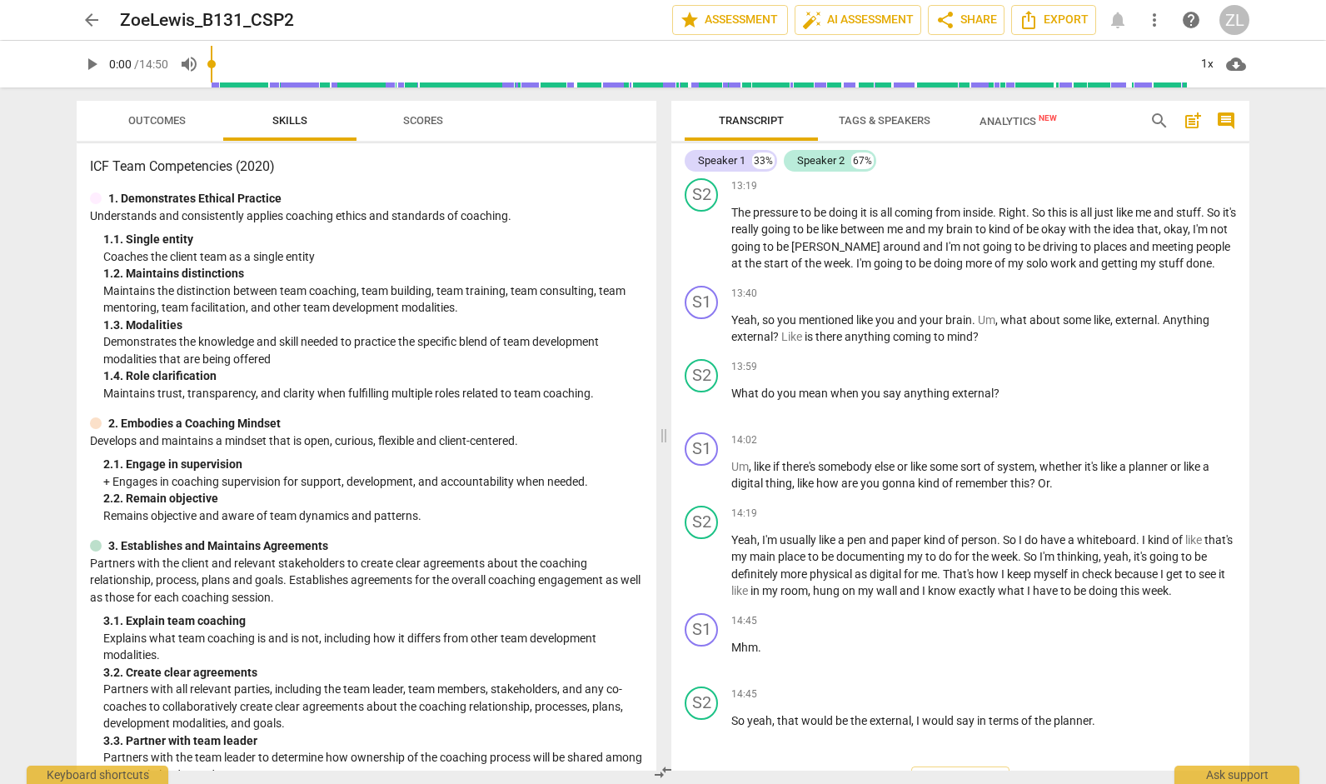
scroll to position [5484, 0]
